Goal: Contribute content

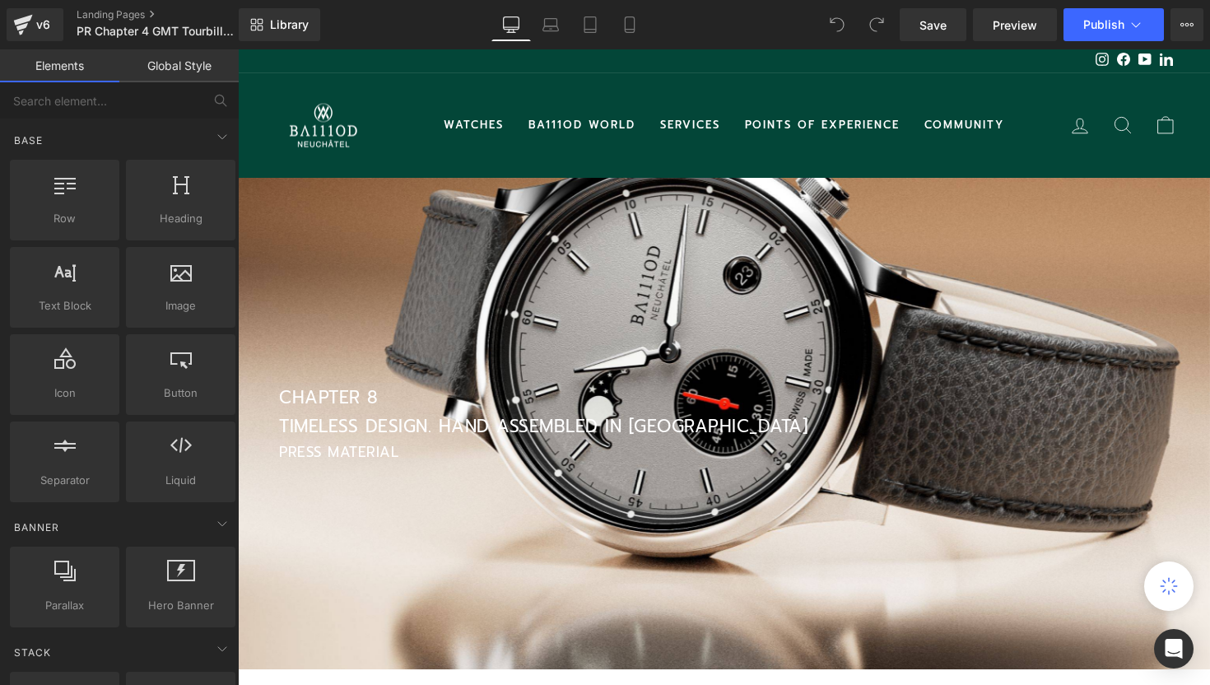
scroll to position [4495, 972]
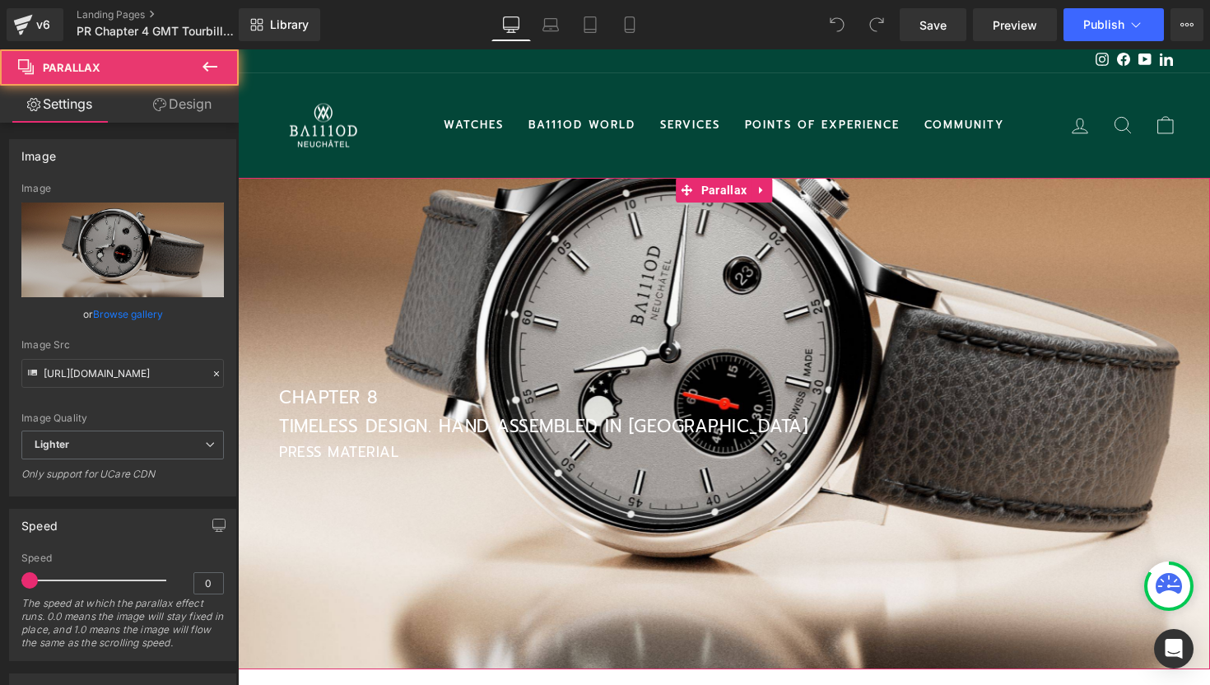
click at [526, 291] on div at bounding box center [724, 380] width 972 height 635
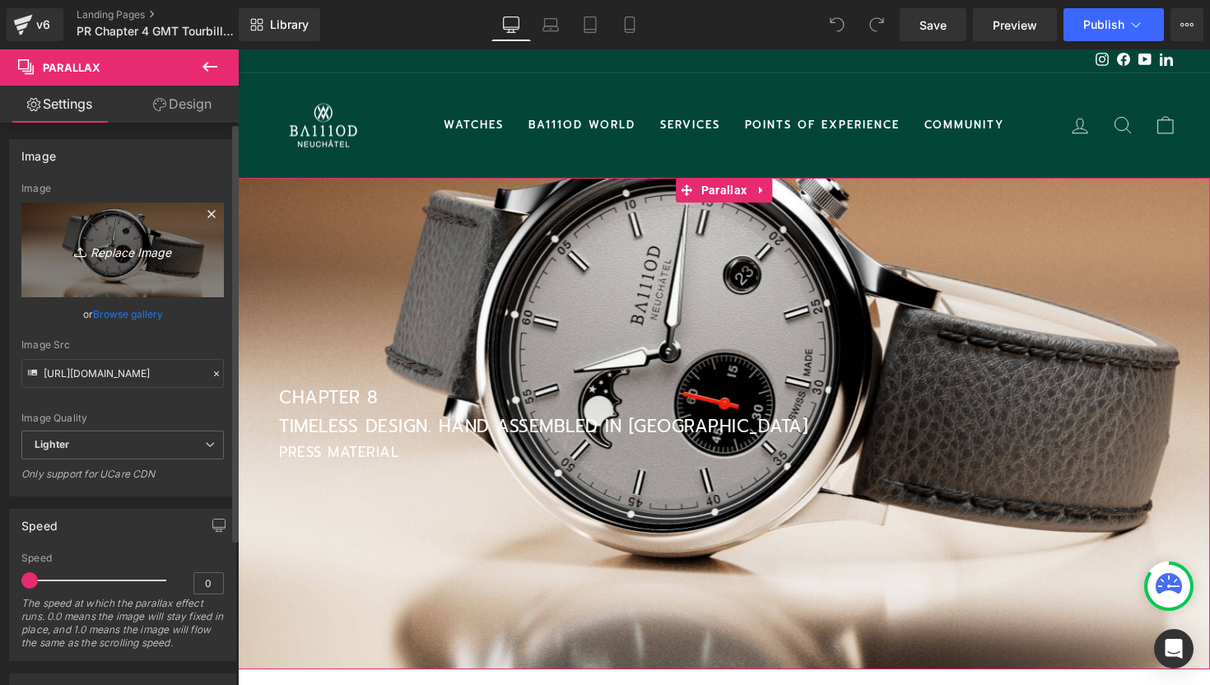
click at [119, 250] on icon "Replace Image" at bounding box center [123, 250] width 132 height 21
type input "C:\fakepath\Homepage banner - 2025-09-16T160551.868.jpg"
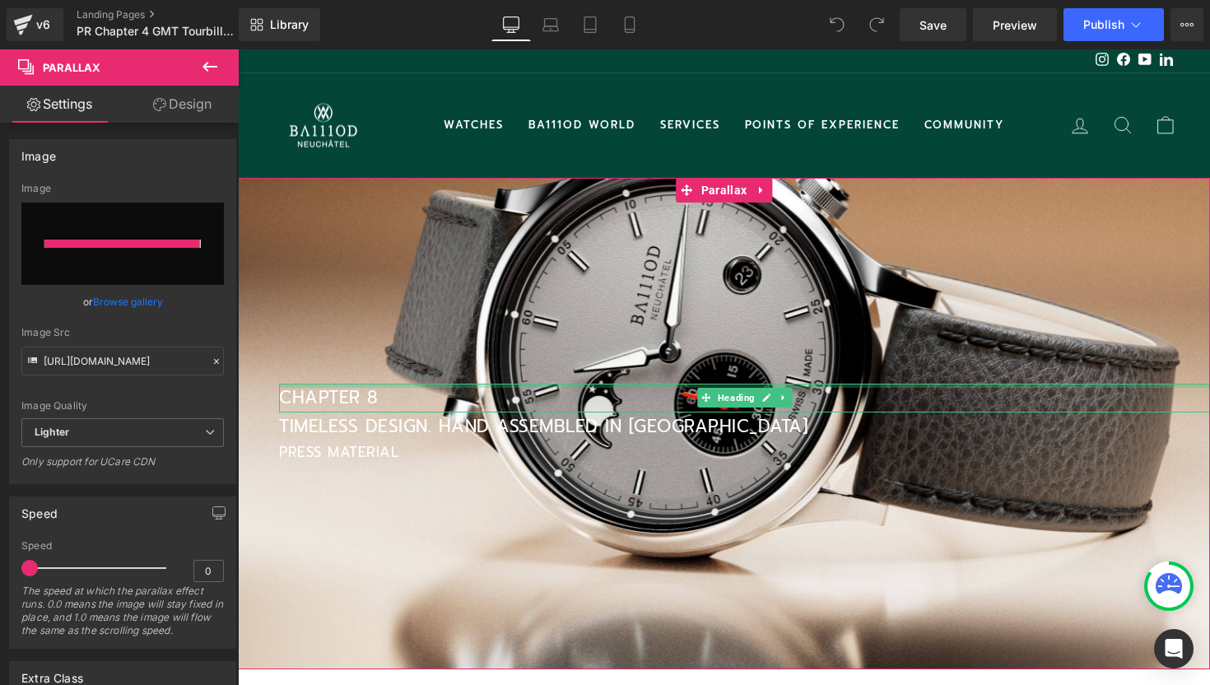
type input "[URL][DOMAIN_NAME]"
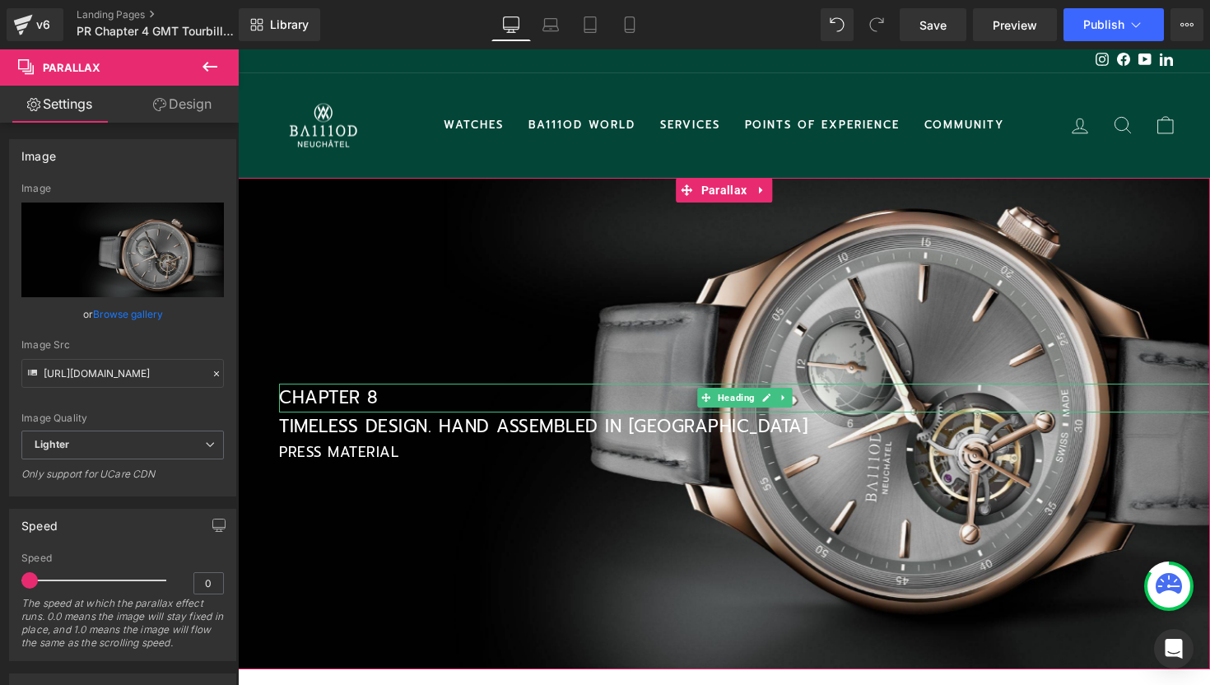
click at [379, 398] on h1 "CHAPTER 8" at bounding box center [744, 398] width 931 height 29
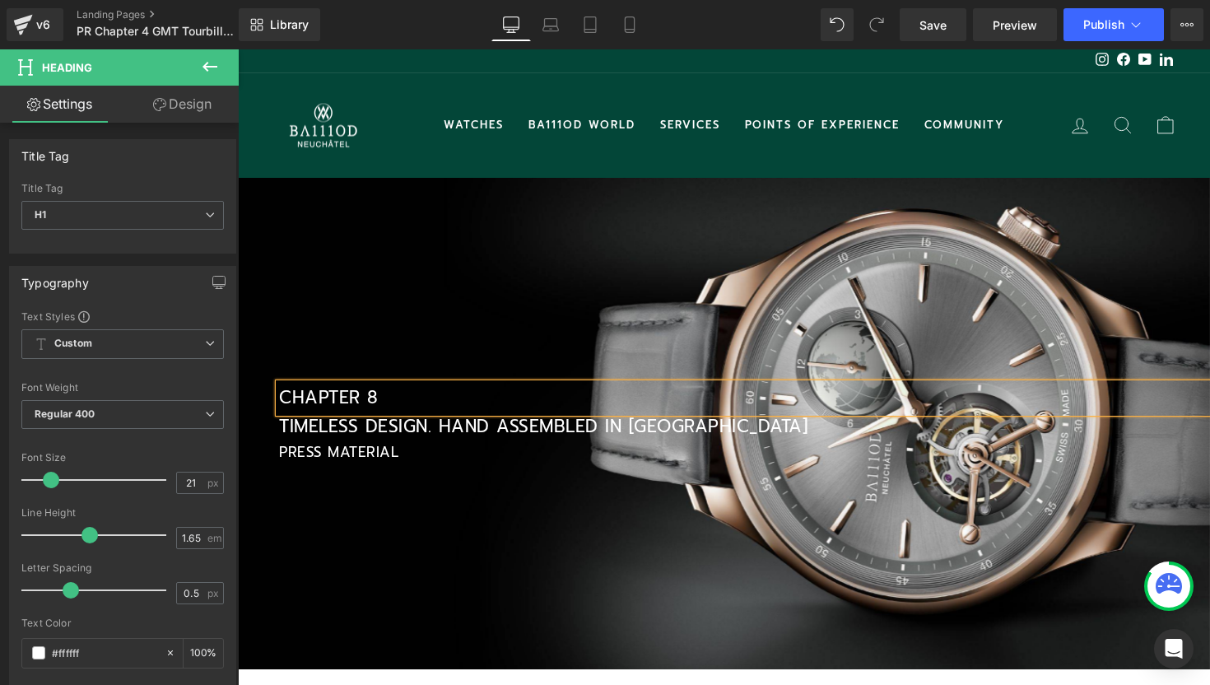
click at [438, 391] on h1 "CHAPTER 8" at bounding box center [744, 398] width 931 height 29
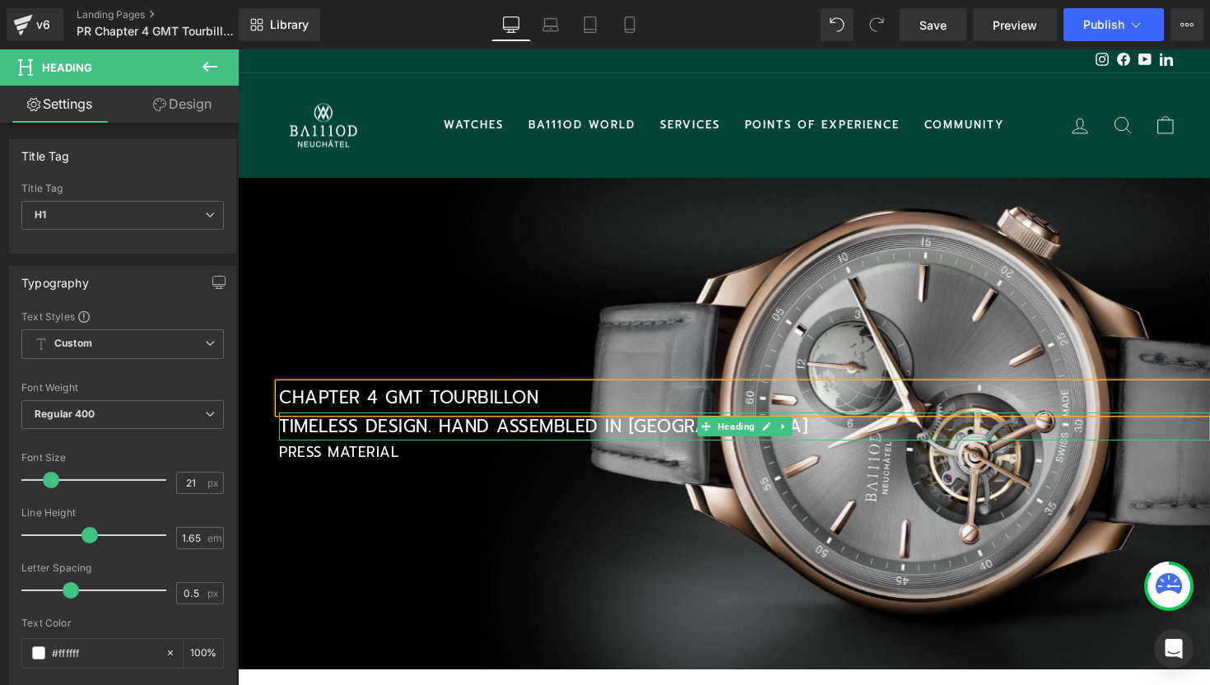
click at [403, 425] on h1 "TIMELESS DESIGN. HAND ASSEMBLED IN [GEOGRAPHIC_DATA]" at bounding box center [744, 426] width 931 height 29
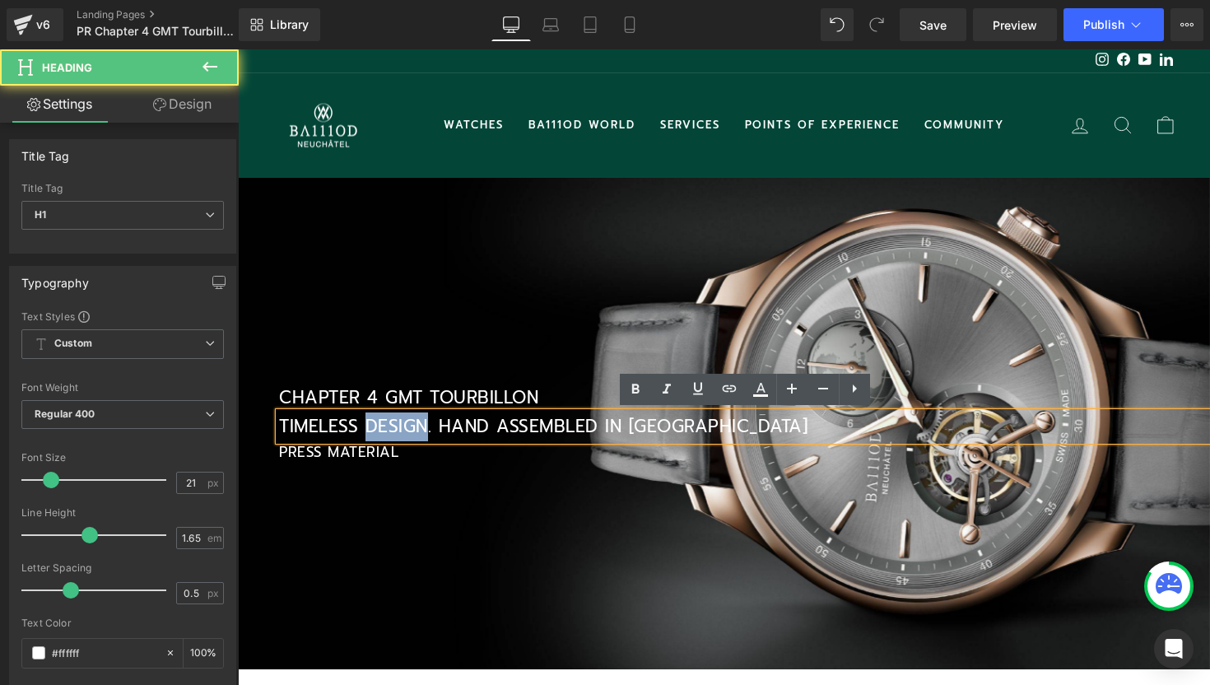
click at [403, 425] on h1 "TIMELESS DESIGN. HAND ASSEMBLED IN [GEOGRAPHIC_DATA]" at bounding box center [744, 426] width 931 height 29
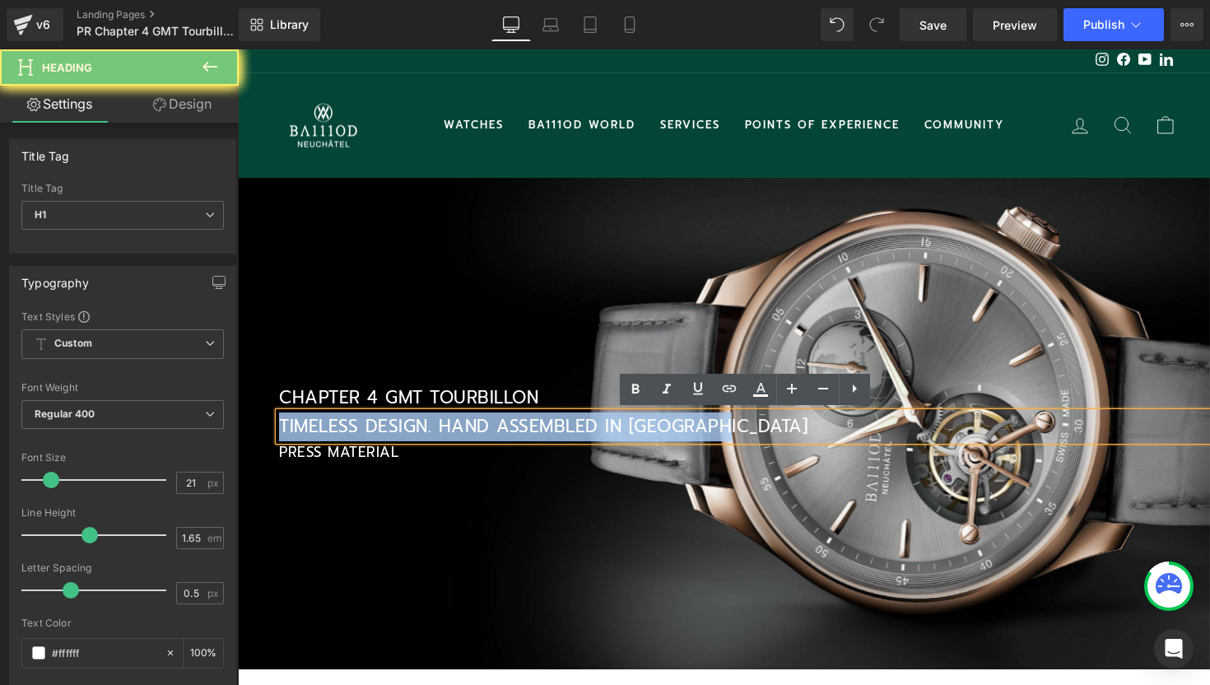
click at [403, 425] on h1 "TIMELESS DESIGN. HAND ASSEMBLED IN [GEOGRAPHIC_DATA]" at bounding box center [744, 426] width 931 height 29
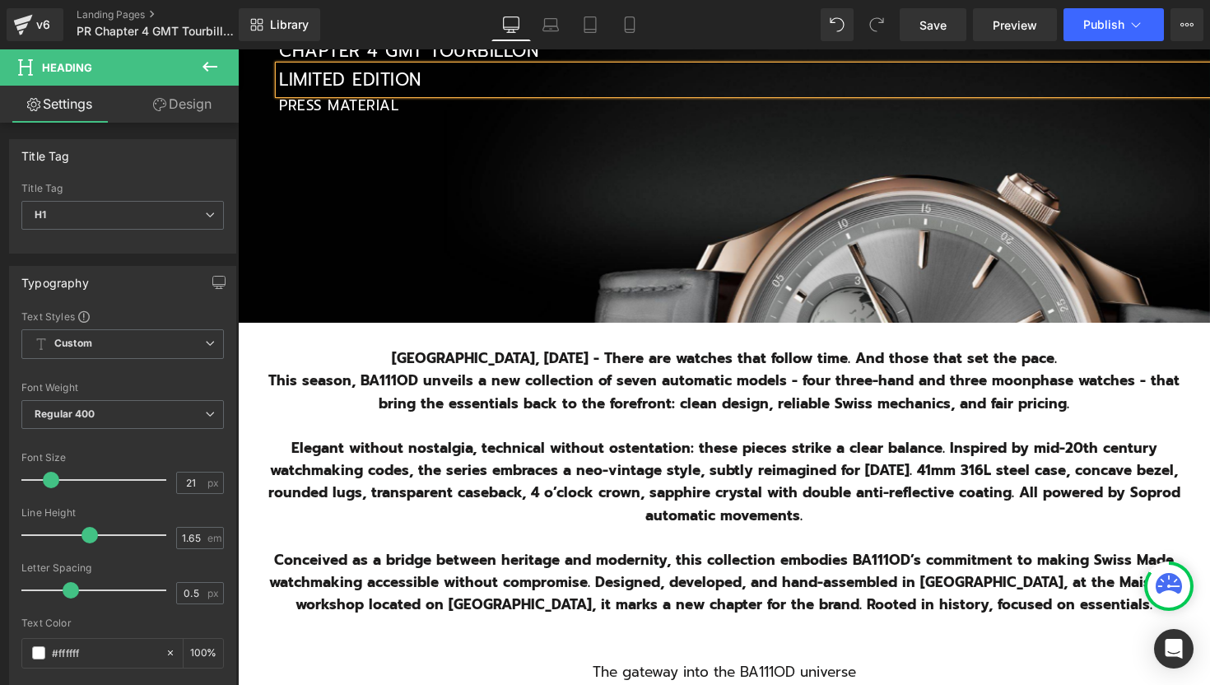
scroll to position [353, 0]
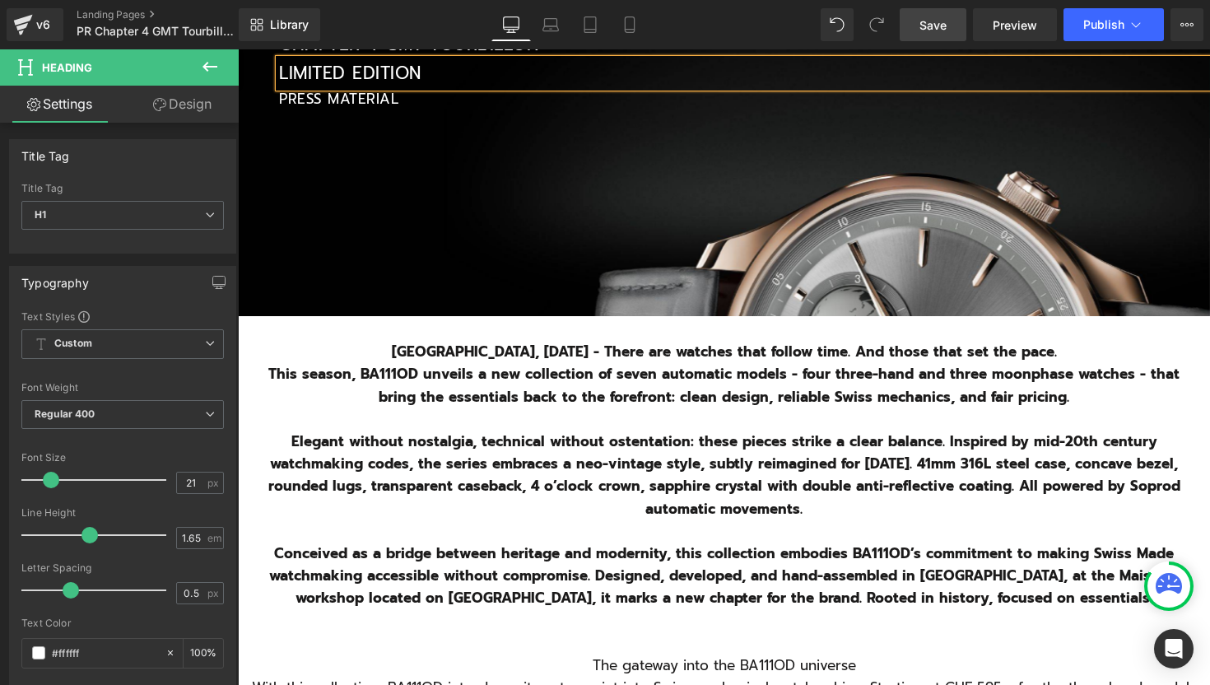
click at [921, 34] on link "Save" at bounding box center [933, 24] width 67 height 33
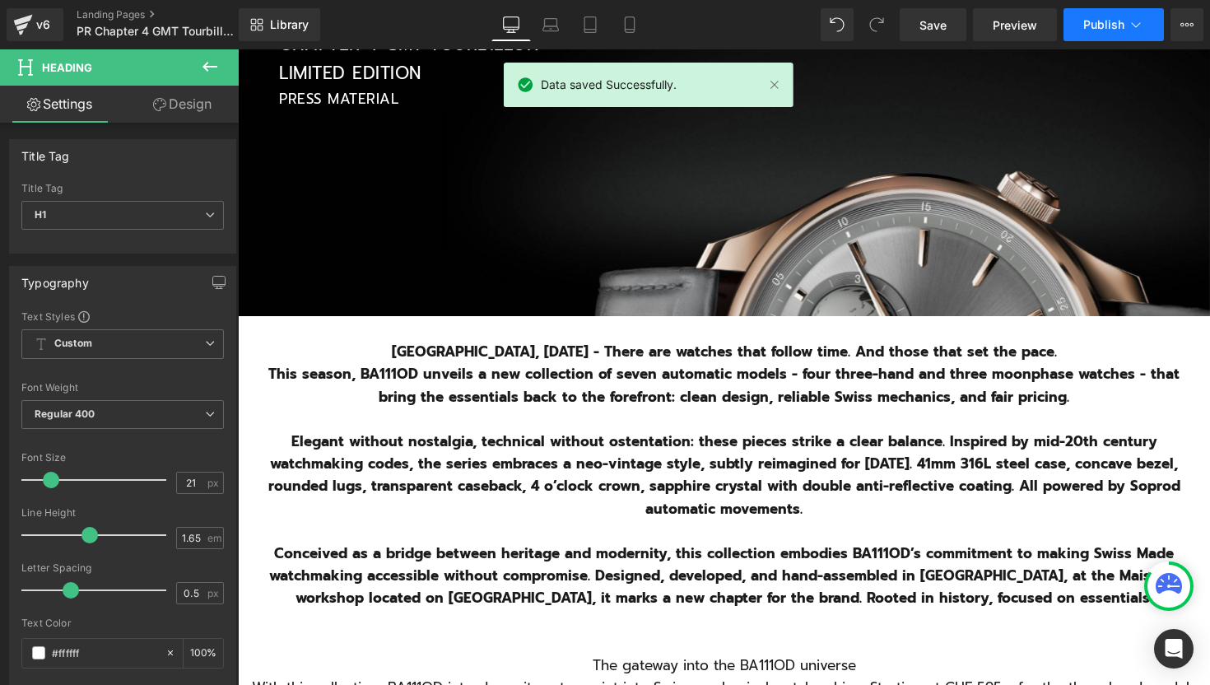
click at [1146, 30] on button "Publish" at bounding box center [1113, 24] width 100 height 33
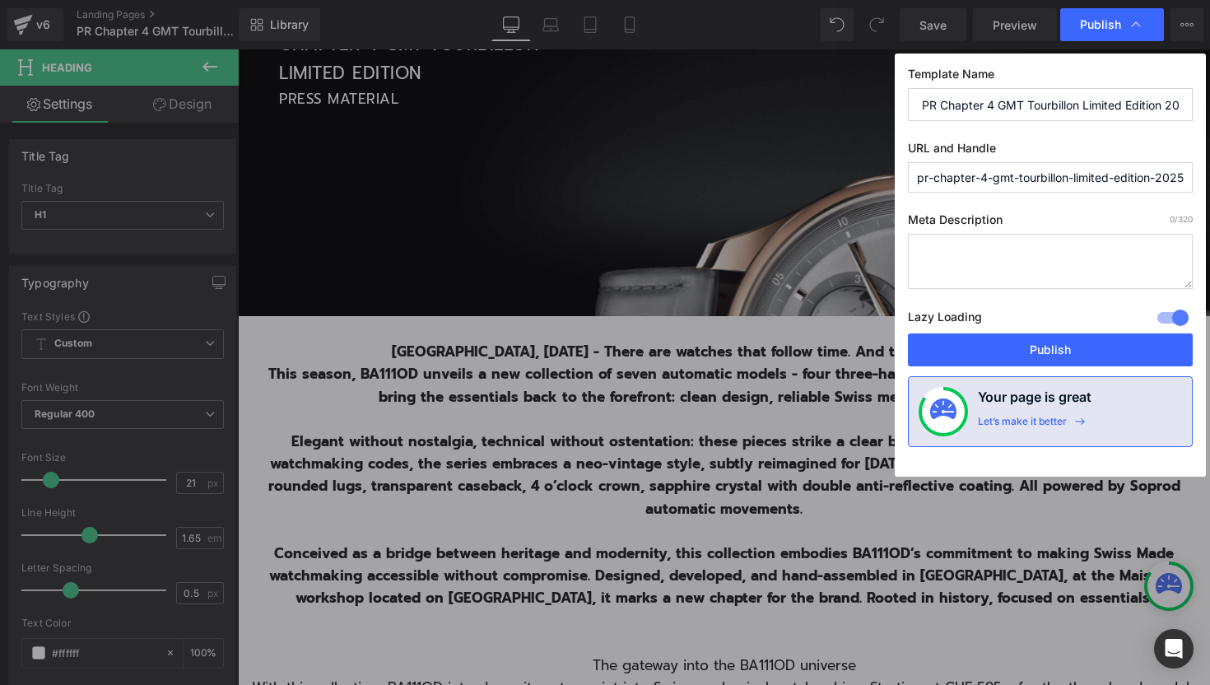
click at [1069, 177] on input "pr-chapter-4-gmt-tourbillon-limited-edition-2025" at bounding box center [1050, 177] width 285 height 30
